Goal: Task Accomplishment & Management: Manage account settings

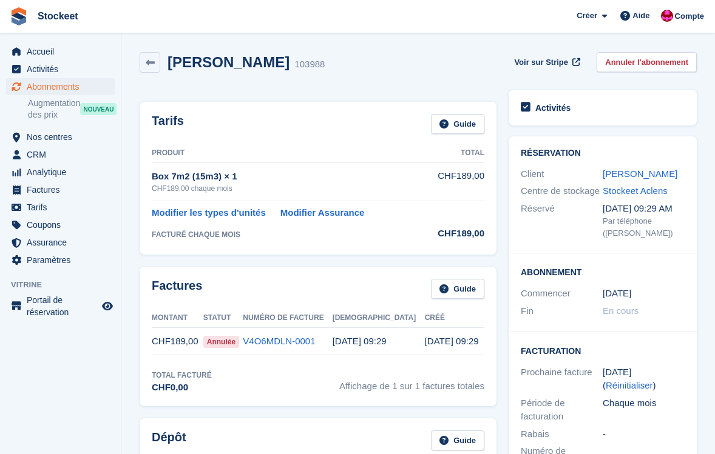
scroll to position [385, 0]
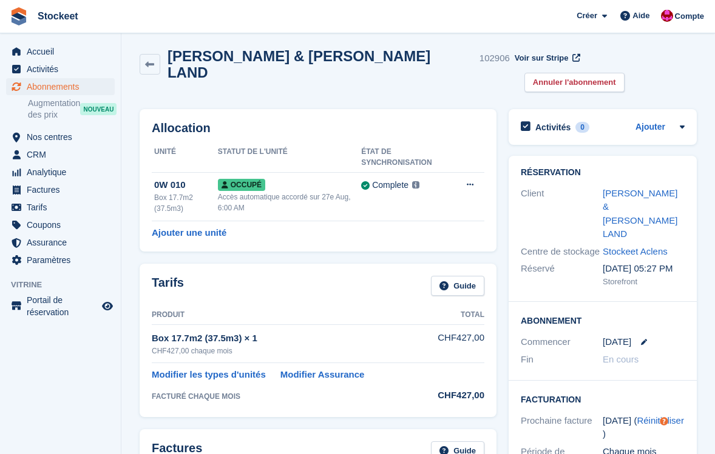
scroll to position [2, 0]
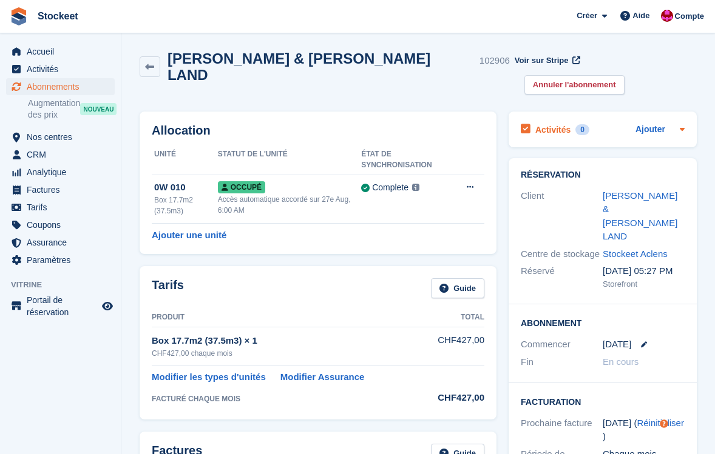
click at [553, 124] on h2 "Activités" at bounding box center [552, 129] width 35 height 11
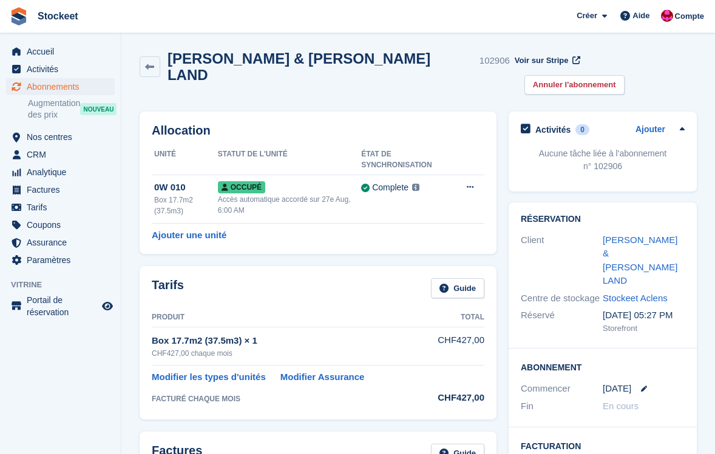
click at [553, 124] on h2 "Activités" at bounding box center [552, 129] width 35 height 11
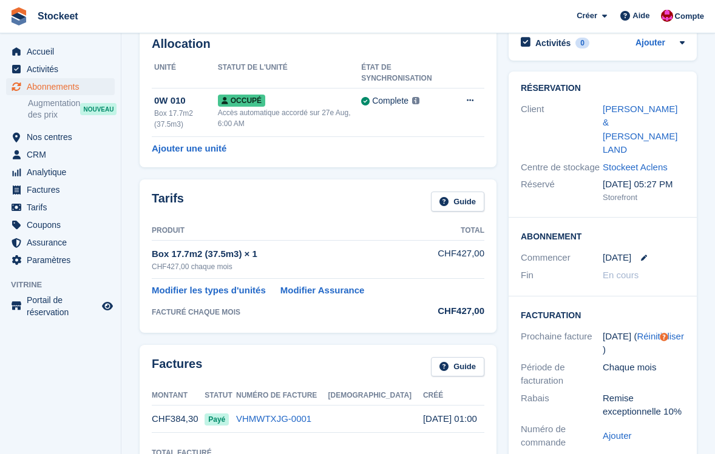
scroll to position [0, 0]
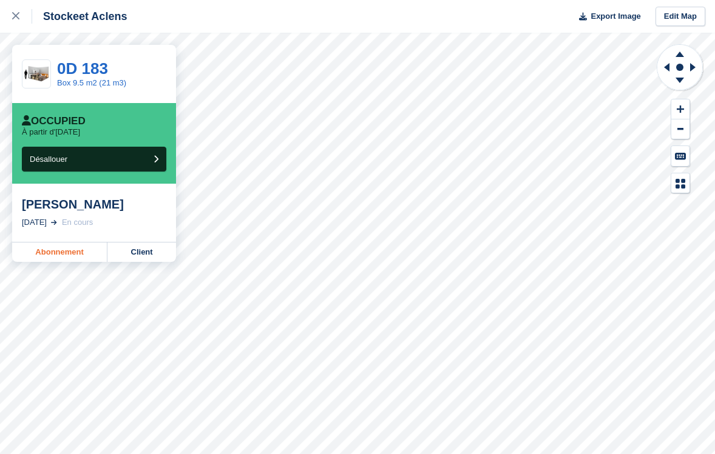
click at [71, 256] on link "Abonnement" at bounding box center [59, 252] width 95 height 19
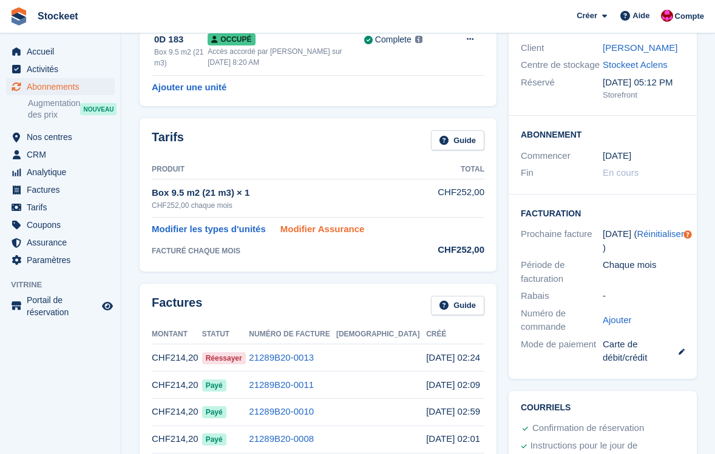
scroll to position [129, 0]
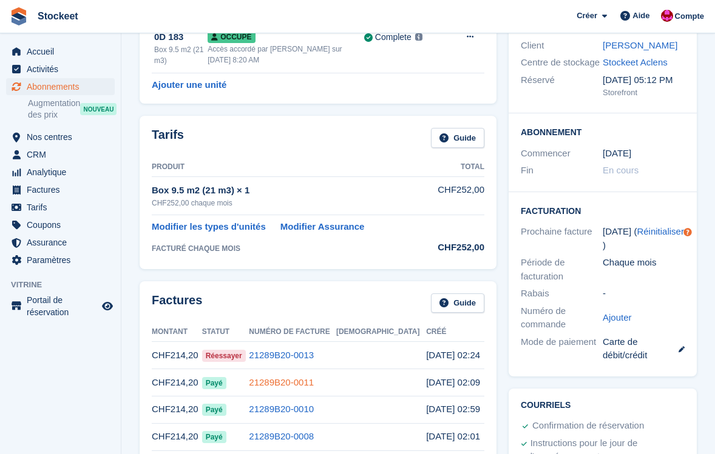
click at [314, 380] on link "21289B20-0011" at bounding box center [281, 382] width 65 height 10
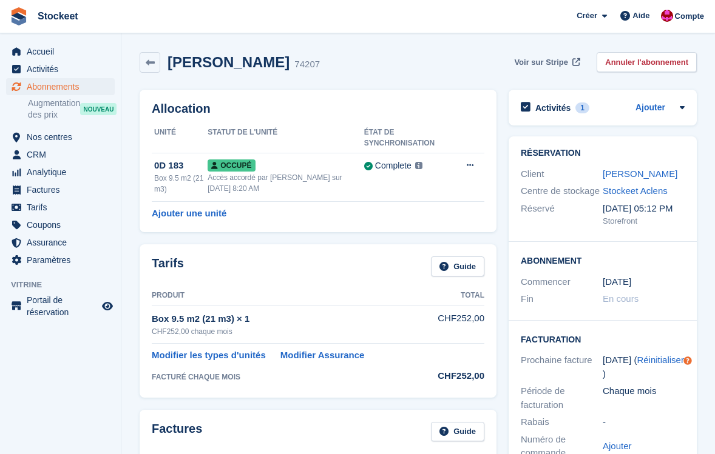
click at [536, 67] on span "Voir sur Stripe" at bounding box center [541, 62] width 54 height 12
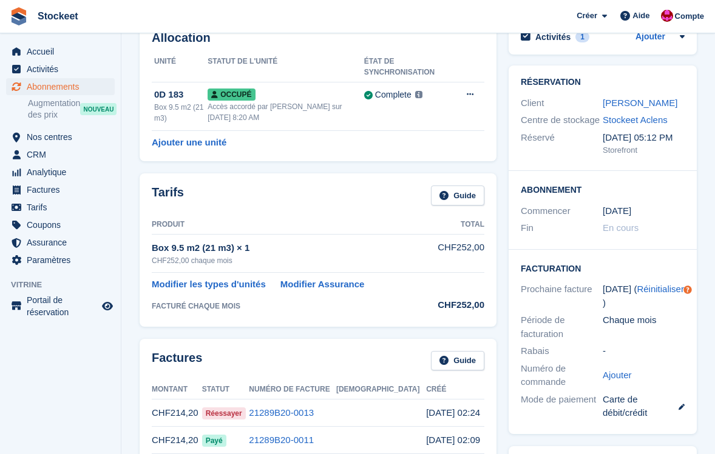
scroll to position [29, 0]
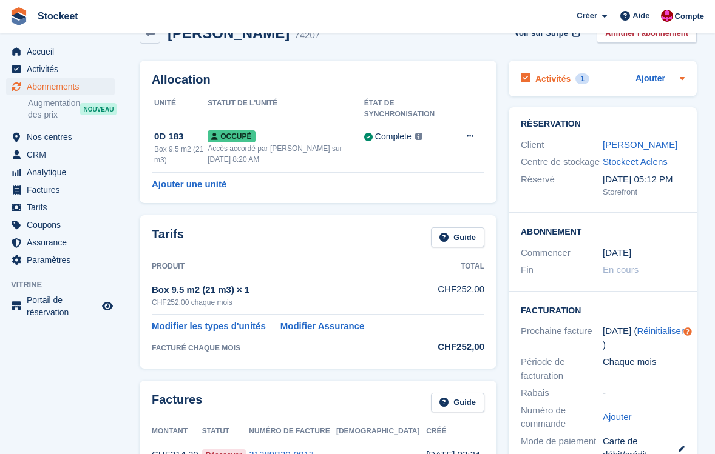
click at [559, 79] on h2 "Activités" at bounding box center [552, 78] width 35 height 11
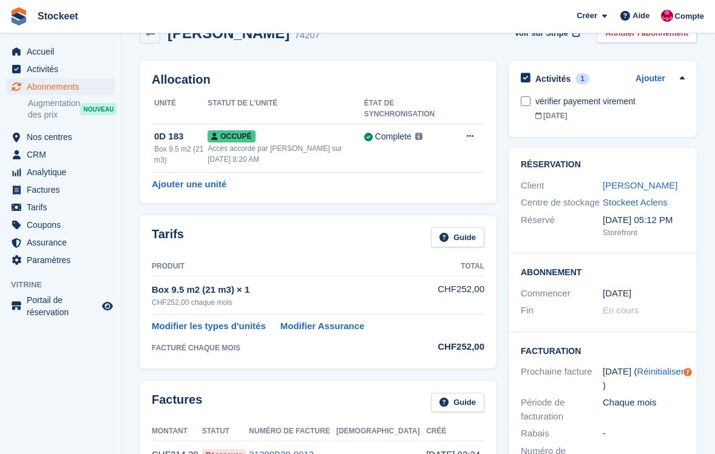
click at [559, 79] on h2 "Activités" at bounding box center [552, 78] width 35 height 11
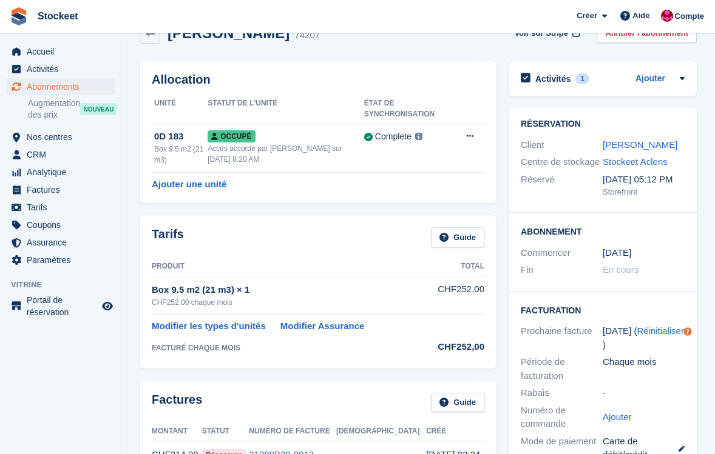
scroll to position [6, 0]
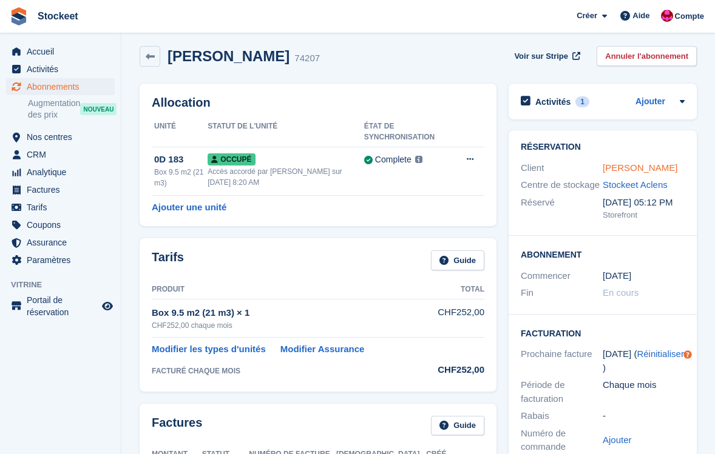
click at [616, 169] on link "[PERSON_NAME]" at bounding box center [639, 168] width 75 height 10
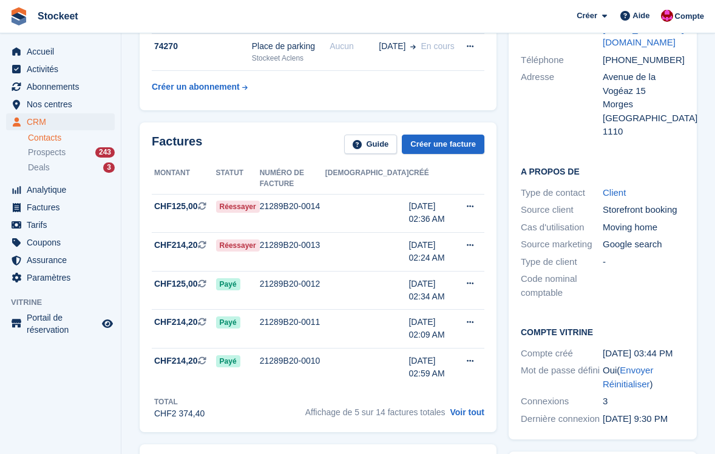
scroll to position [36, 0]
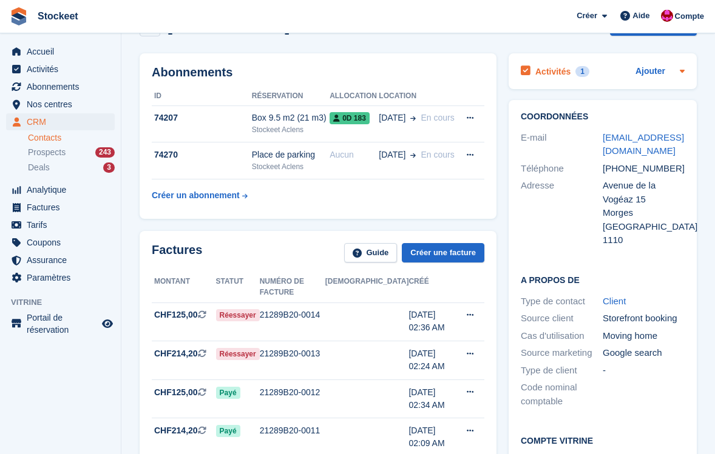
click at [562, 75] on h2 "Activités" at bounding box center [552, 71] width 35 height 11
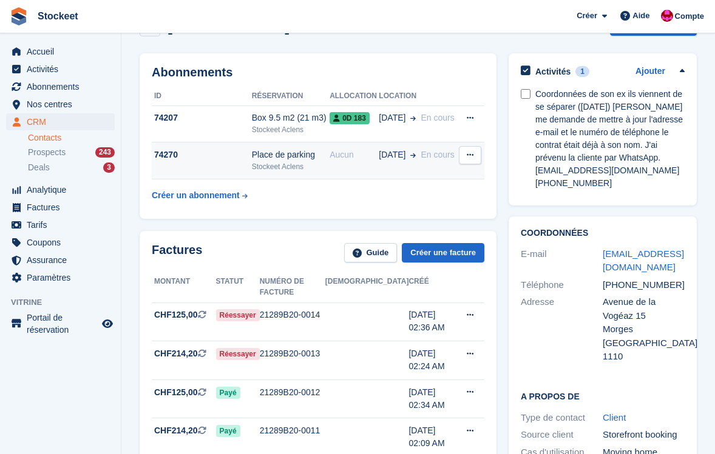
scroll to position [0, 0]
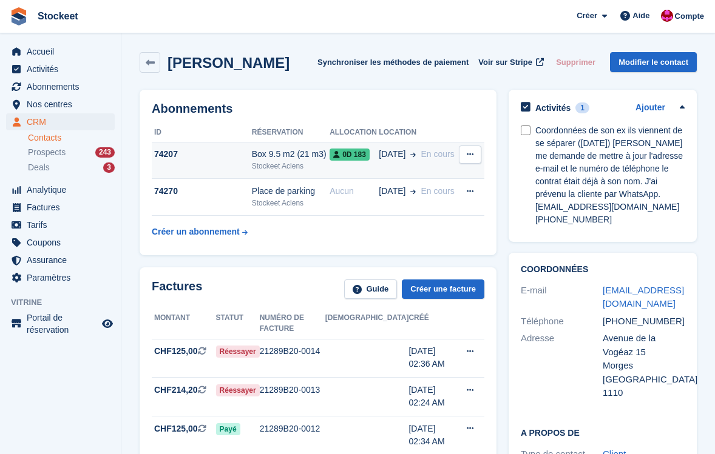
click at [200, 152] on div "74207" at bounding box center [202, 154] width 100 height 13
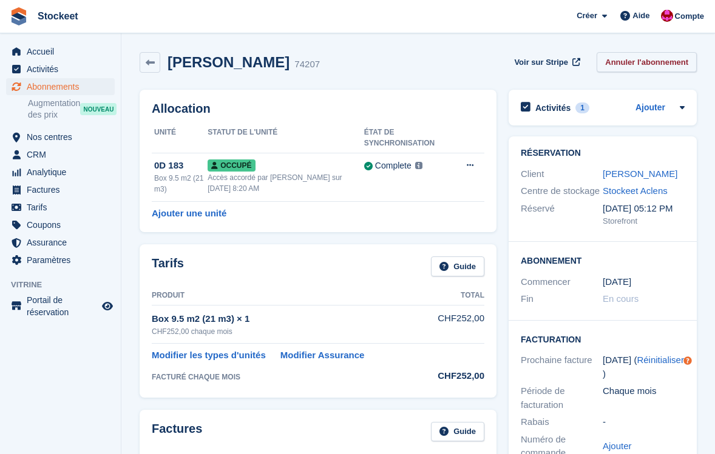
click at [650, 58] on link "Annuler l'abonnement" at bounding box center [646, 62] width 100 height 20
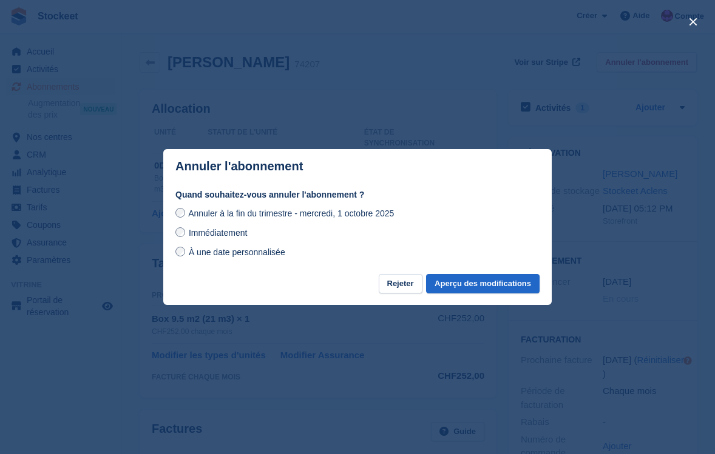
click at [470, 235] on div "Immédiatement" at bounding box center [357, 233] width 364 height 15
click at [475, 279] on button "Aperçu des modifications" at bounding box center [482, 284] width 113 height 20
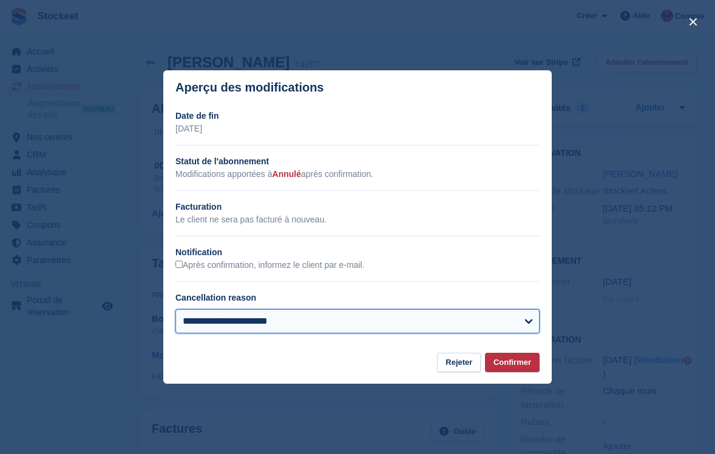
select select "**********"
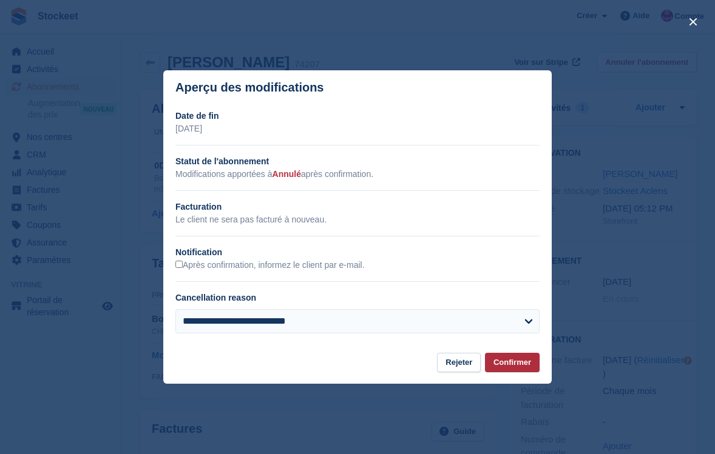
click at [515, 358] on button "Confirmer" at bounding box center [512, 363] width 55 height 20
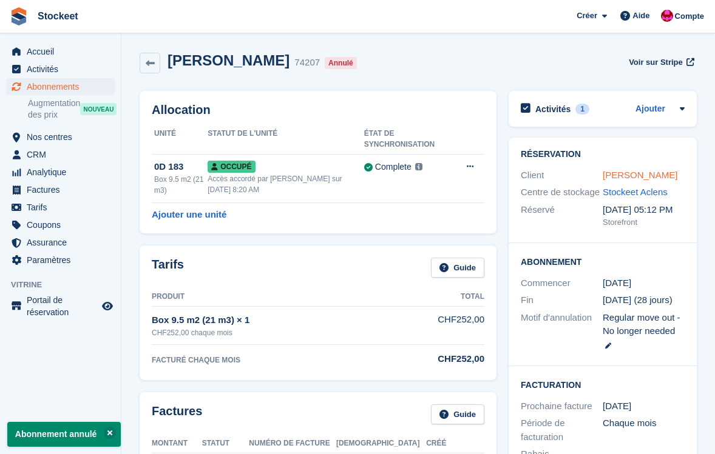
click at [630, 178] on link "[PERSON_NAME]" at bounding box center [639, 175] width 75 height 10
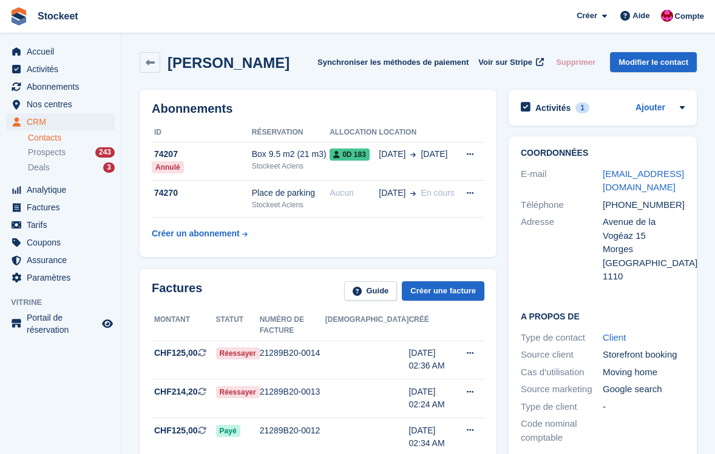
scroll to position [105, 0]
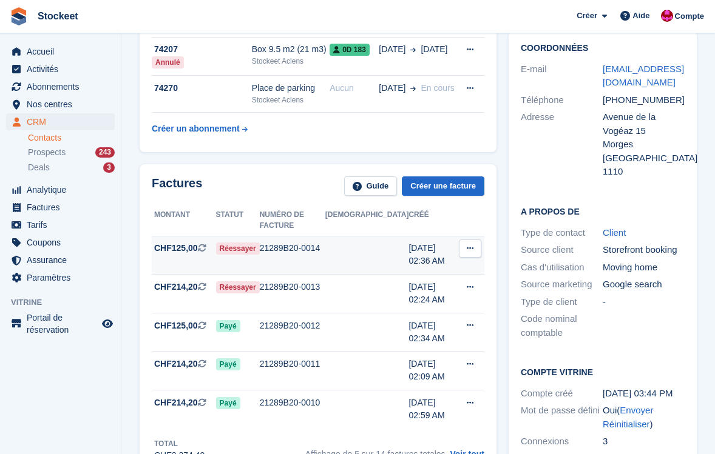
click at [319, 242] on div "21289B20-0014" at bounding box center [293, 248] width 66 height 13
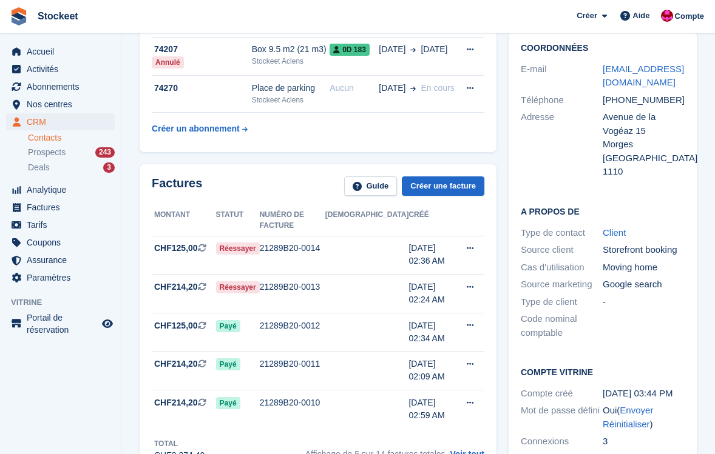
scroll to position [80, 0]
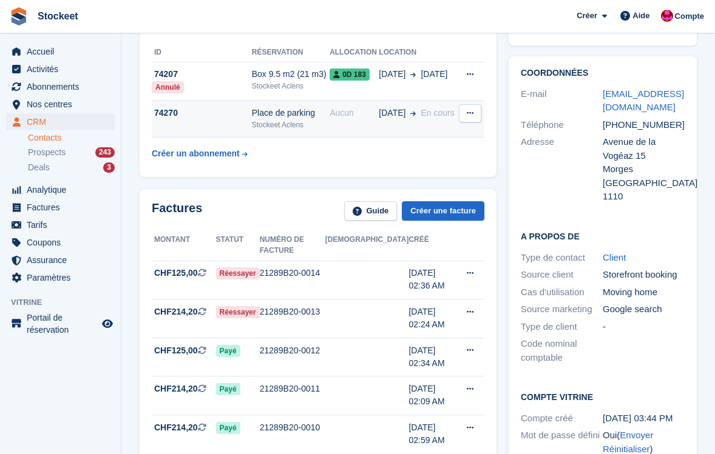
click at [206, 105] on td "74270" at bounding box center [202, 119] width 100 height 37
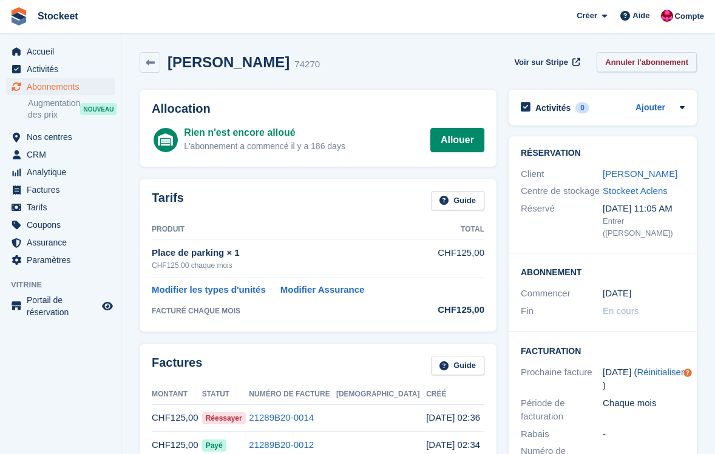
click at [638, 64] on link "Annuler l'abonnement" at bounding box center [646, 62] width 100 height 20
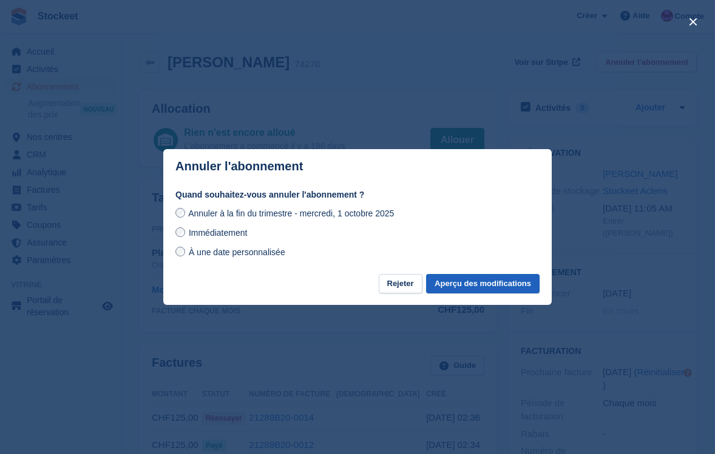
click at [466, 285] on button "Aperçu des modifications" at bounding box center [482, 284] width 113 height 20
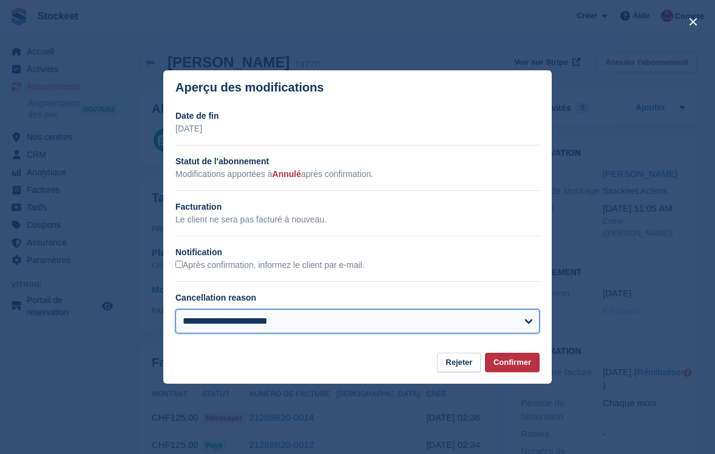
select select "**********"
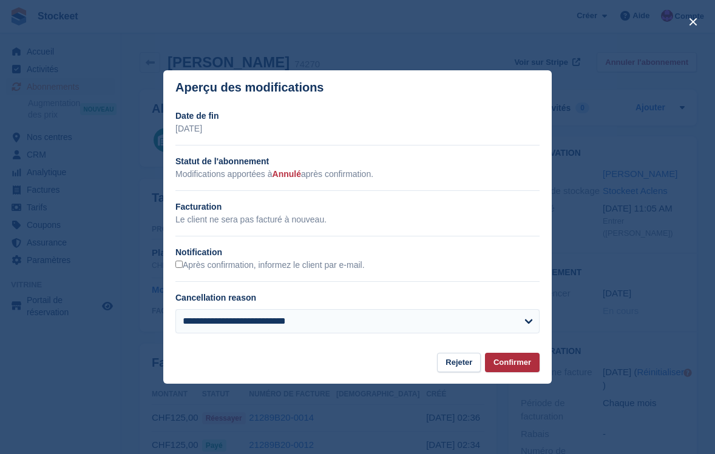
click at [516, 361] on button "Confirmer" at bounding box center [512, 363] width 55 height 20
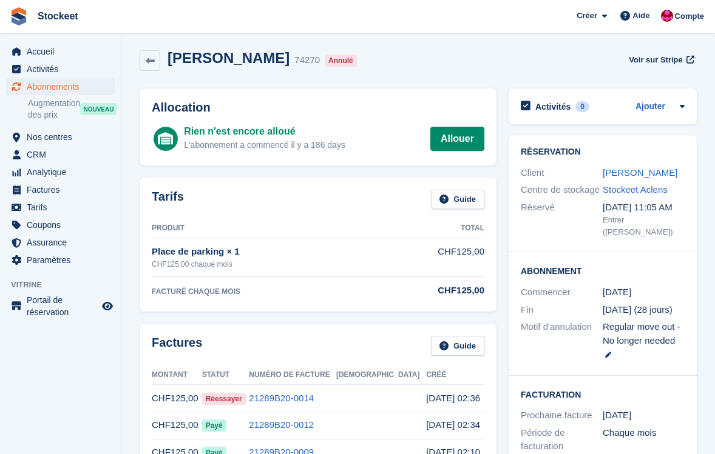
scroll to position [7, 0]
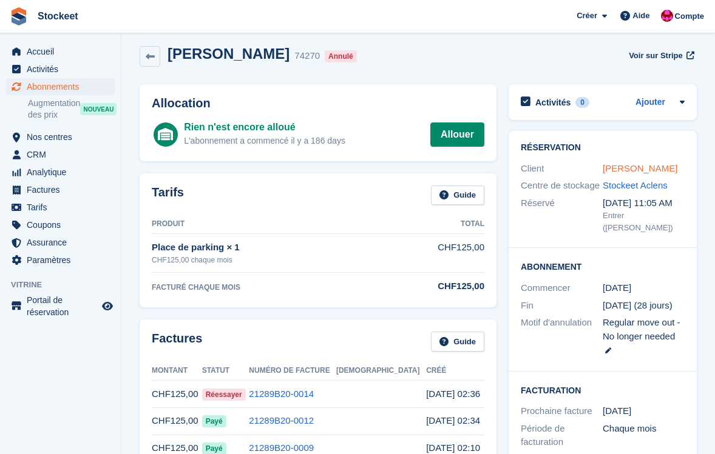
click at [625, 166] on link "David de Moura" at bounding box center [639, 168] width 75 height 10
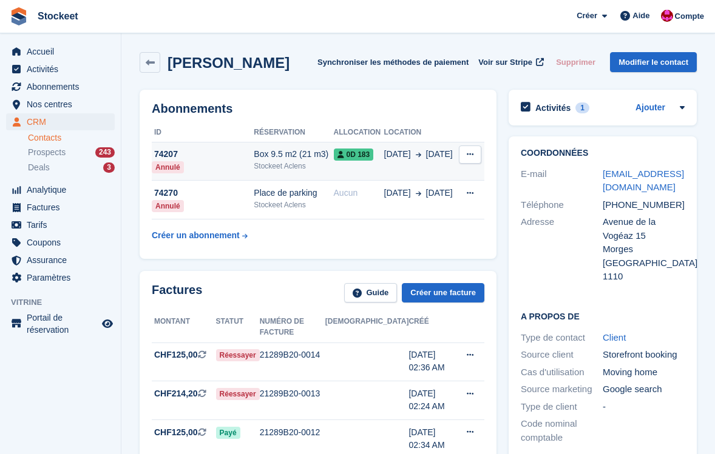
click at [224, 153] on div "74207" at bounding box center [203, 154] width 102 height 13
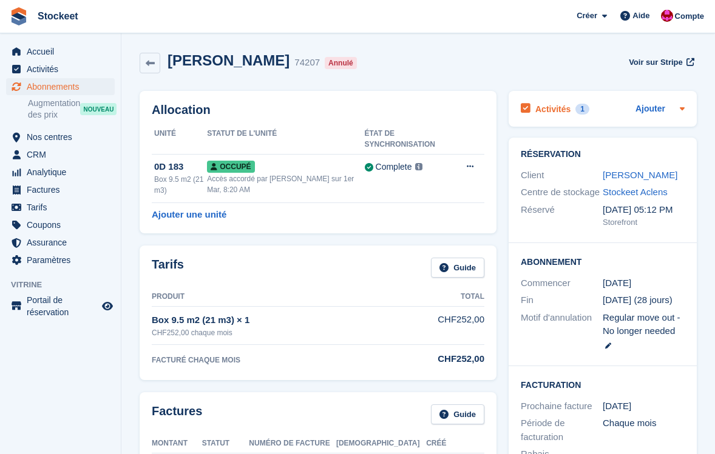
click at [545, 107] on h2 "Activités" at bounding box center [552, 109] width 35 height 11
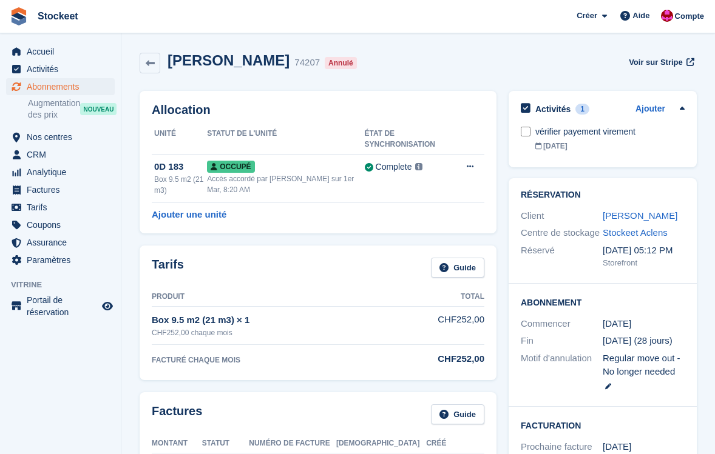
click at [598, 72] on div "[PERSON_NAME] 74207 Annulé Voir sur Stripe" at bounding box center [418, 63] width 557 height 22
click at [46, 86] on span "Abonnements" at bounding box center [63, 86] width 73 height 17
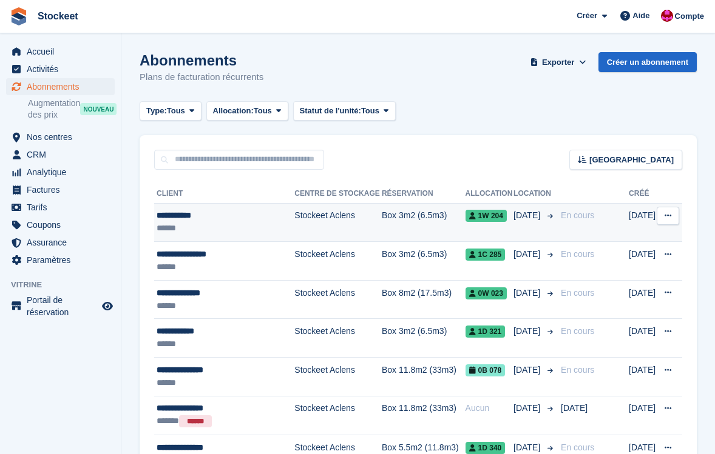
click at [233, 222] on div "******" at bounding box center [224, 228] width 135 height 13
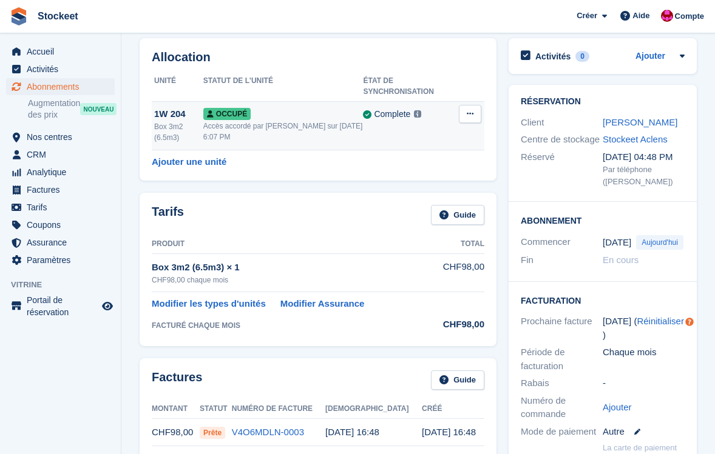
scroll to position [30, 0]
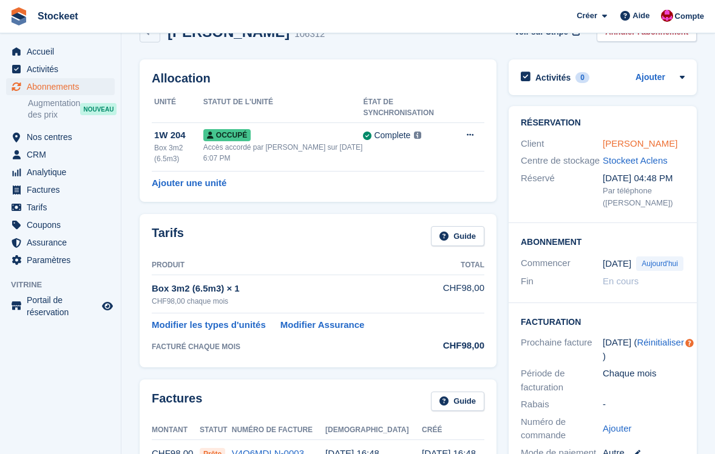
click at [632, 144] on link "[PERSON_NAME]" at bounding box center [639, 143] width 75 height 10
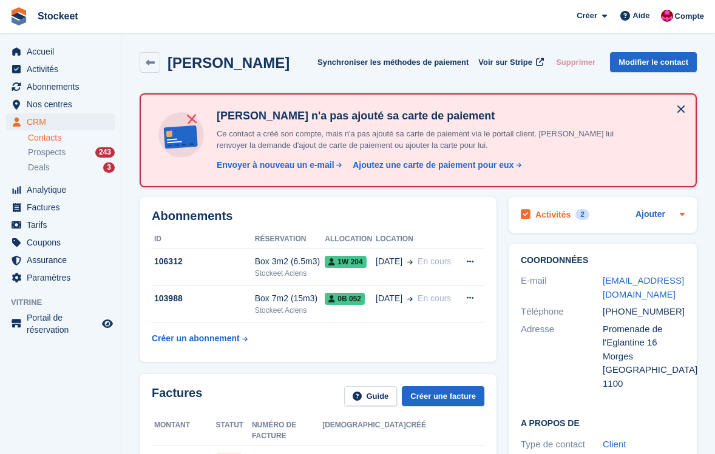
click at [561, 216] on h2 "Activités" at bounding box center [552, 214] width 35 height 11
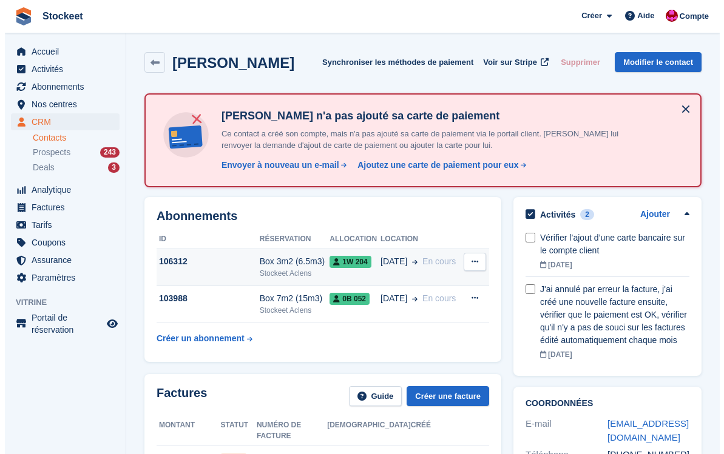
scroll to position [13, 0]
